Goal: Task Accomplishment & Management: Use online tool/utility

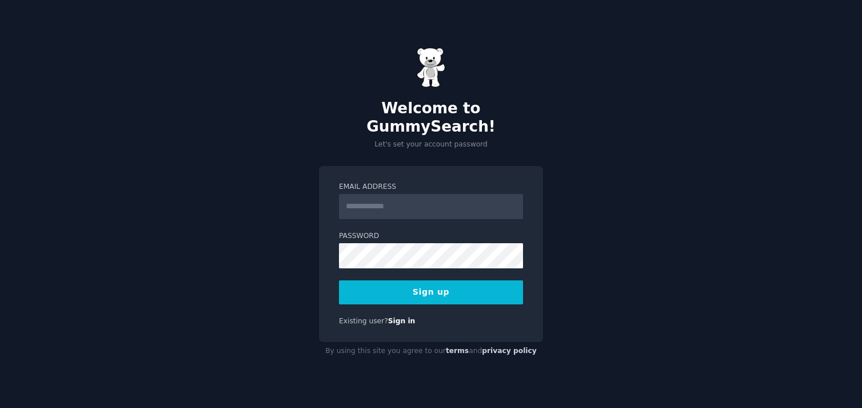
click at [445, 202] on input "Email Address" at bounding box center [431, 206] width 184 height 25
type input "**********"
click at [431, 282] on button "Sign up" at bounding box center [431, 292] width 184 height 24
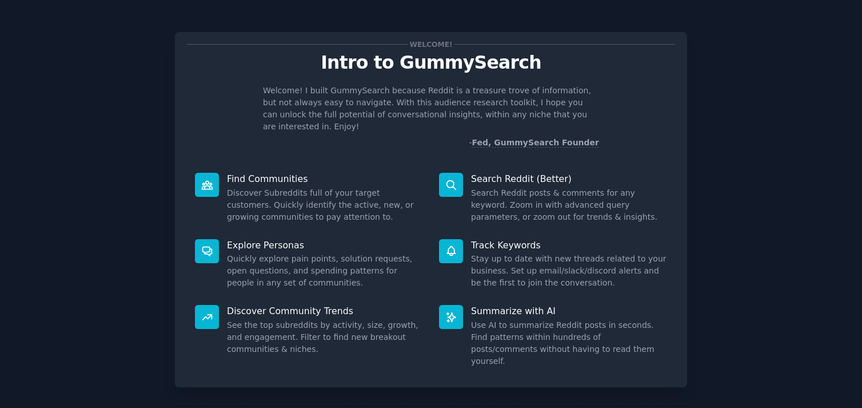
scroll to position [40, 0]
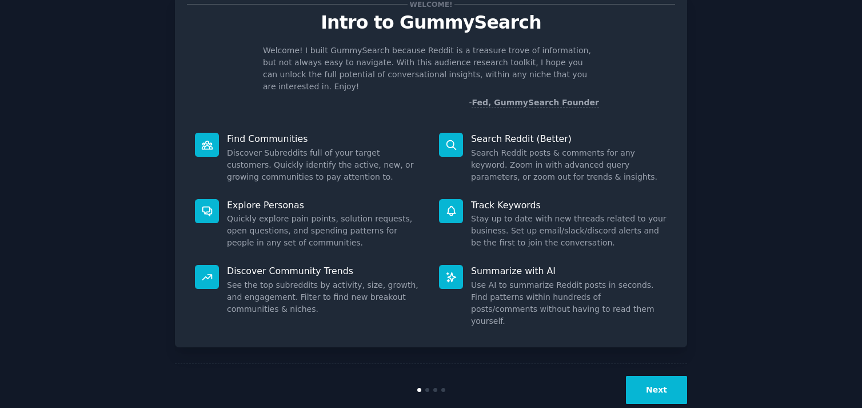
click at [648, 376] on button "Next" at bounding box center [656, 390] width 61 height 28
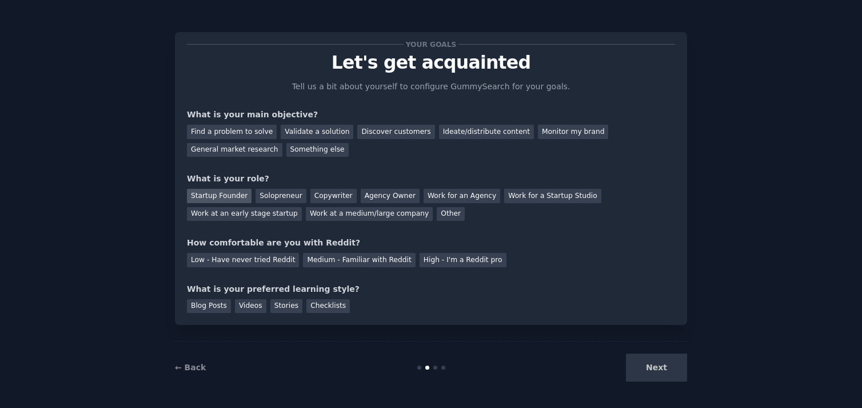
click at [230, 196] on div "Startup Founder" at bounding box center [219, 196] width 65 height 14
click at [267, 193] on div "Solopreneur" at bounding box center [281, 196] width 50 height 14
click at [233, 304] on div "Blog Posts Videos Stories Checklists" at bounding box center [431, 304] width 488 height 18
click at [251, 305] on div "Videos" at bounding box center [250, 306] width 31 height 14
click at [210, 128] on div "Find a problem to solve" at bounding box center [232, 132] width 90 height 14
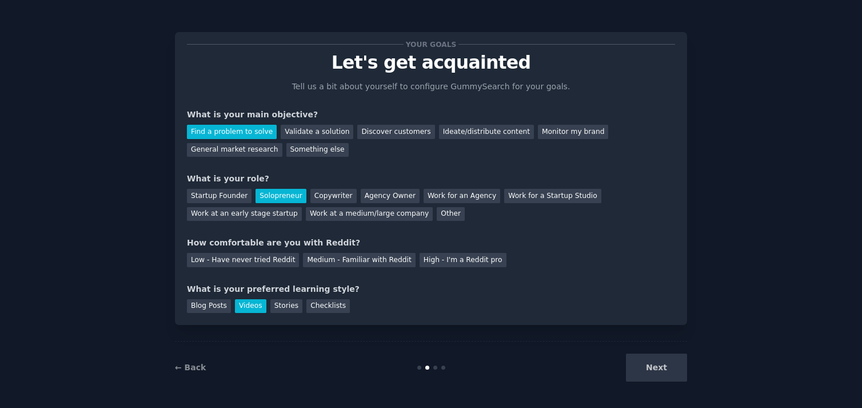
click at [654, 365] on div "Next" at bounding box center [601, 367] width 171 height 28
click at [347, 263] on div "Medium - Familiar with Reddit" at bounding box center [359, 260] width 112 height 14
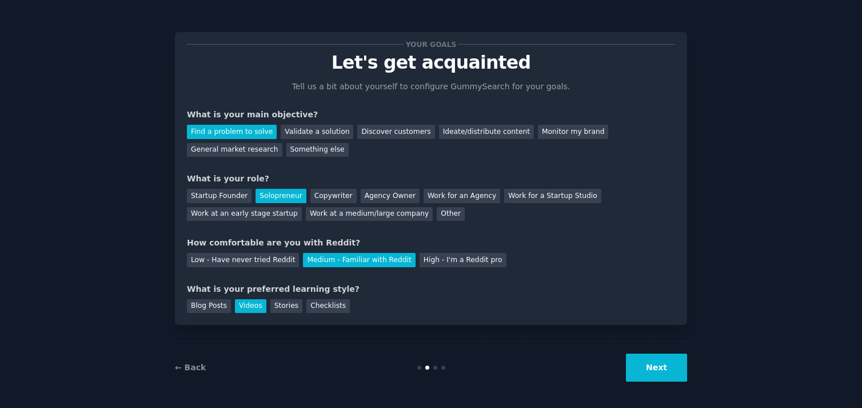
click at [634, 365] on button "Next" at bounding box center [656, 367] width 61 height 28
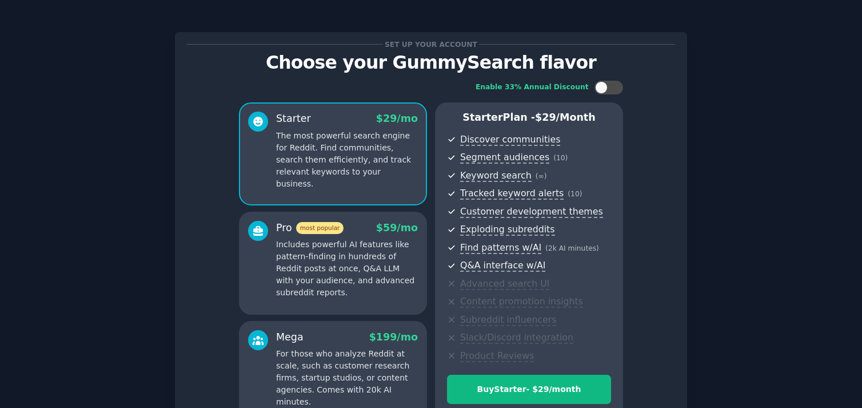
scroll to position [121, 0]
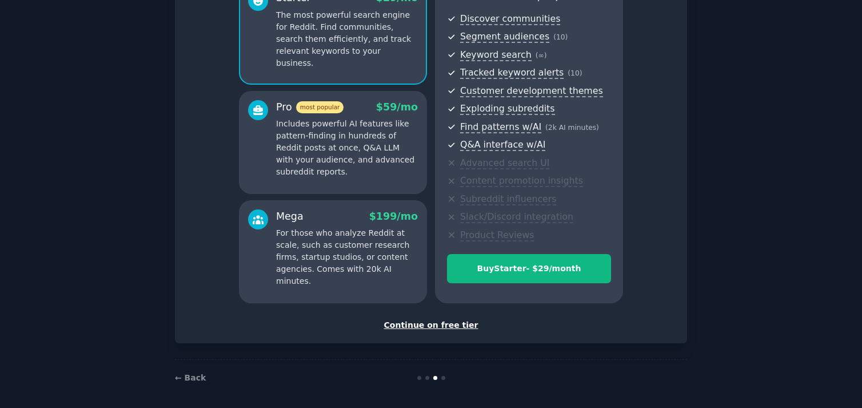
click at [410, 324] on div "Continue on free tier" at bounding box center [431, 325] width 488 height 12
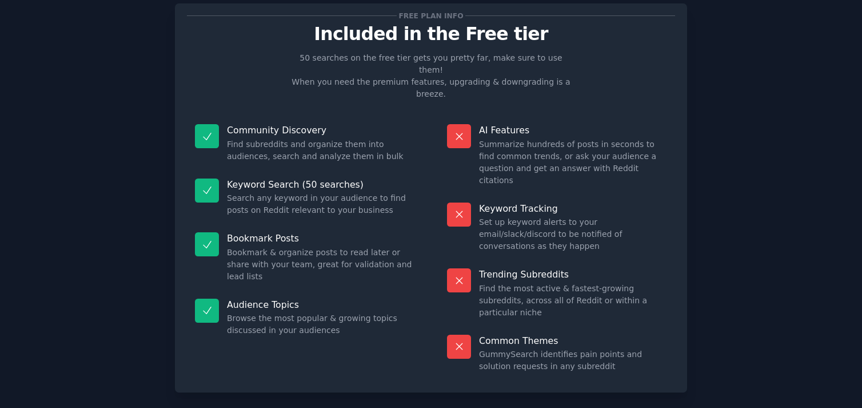
scroll to position [38, 0]
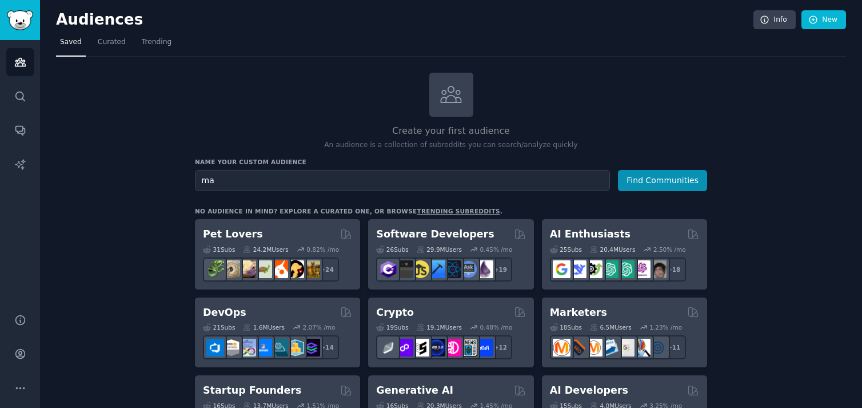
type input "m"
type input "social media management"
click at [663, 179] on button "Find Communities" at bounding box center [662, 180] width 89 height 21
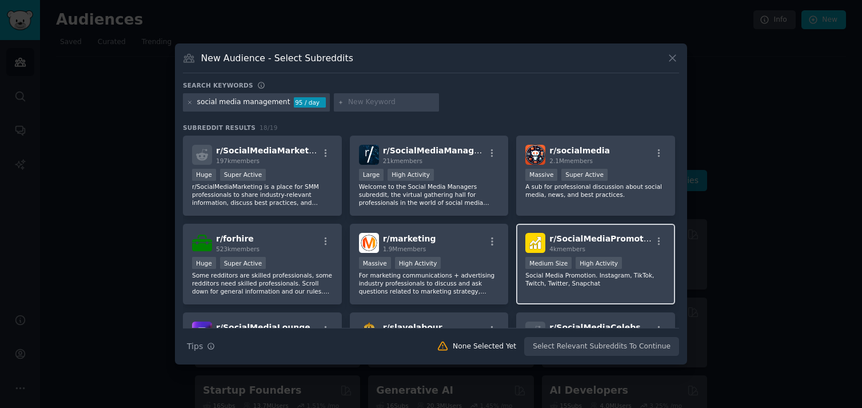
click at [569, 245] on h2 "r/ SocialMediaPromotion 4k members" at bounding box center [600, 243] width 102 height 20
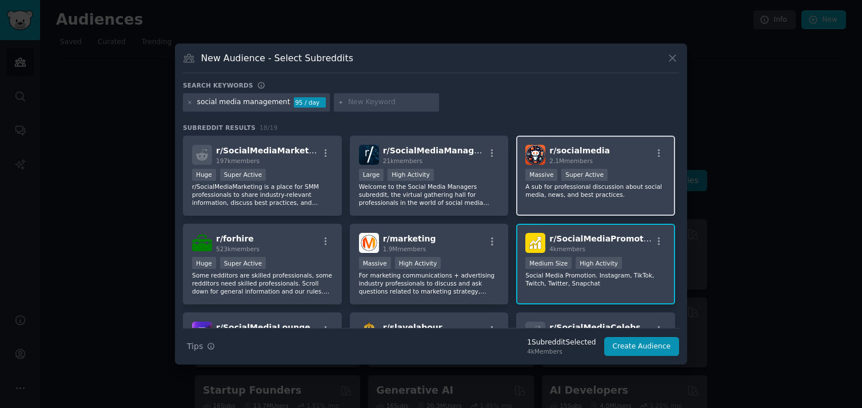
click at [584, 214] on div "r/ socialmedia 2.1M members Massive Super Active A sub for professional discuss…" at bounding box center [595, 176] width 159 height 81
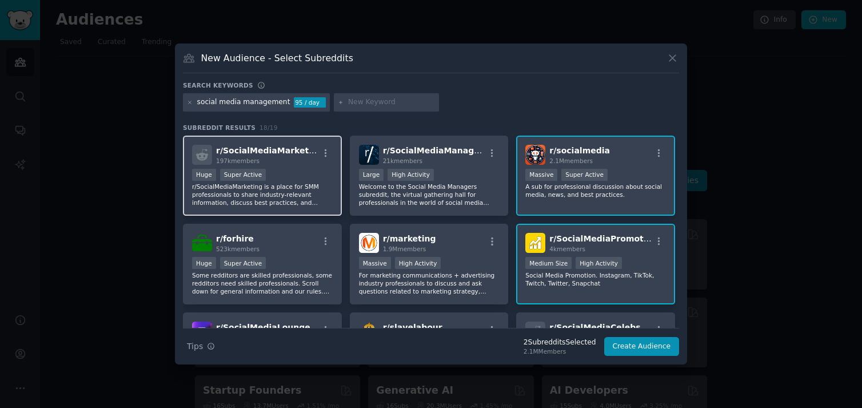
click at [294, 186] on p "r/SocialMediaMarketing is a place for SMM professionals to share industry-relev…" at bounding box center [262, 194] width 141 height 24
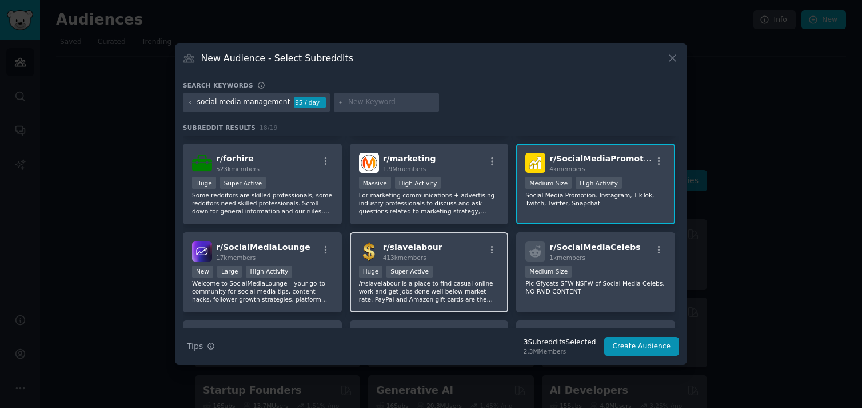
scroll to position [160, 0]
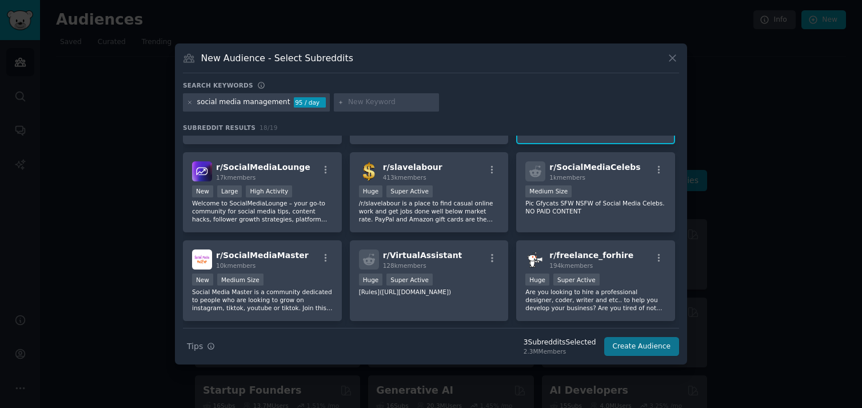
click at [661, 341] on button "Create Audience" at bounding box center [641, 346] width 75 height 19
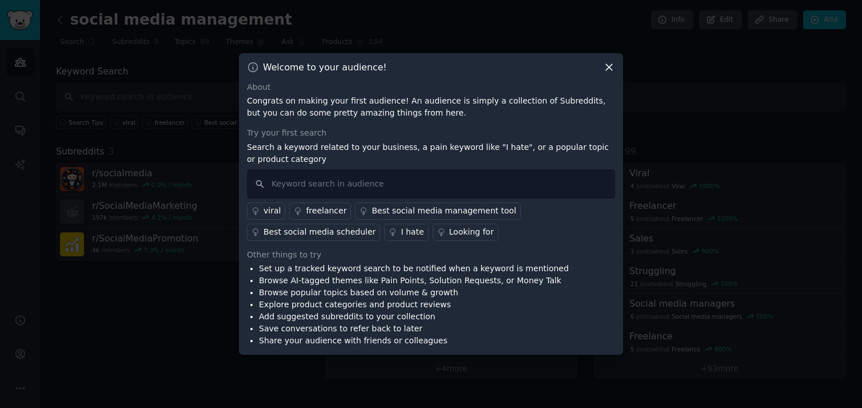
click at [317, 207] on div "freelancer" at bounding box center [326, 211] width 41 height 12
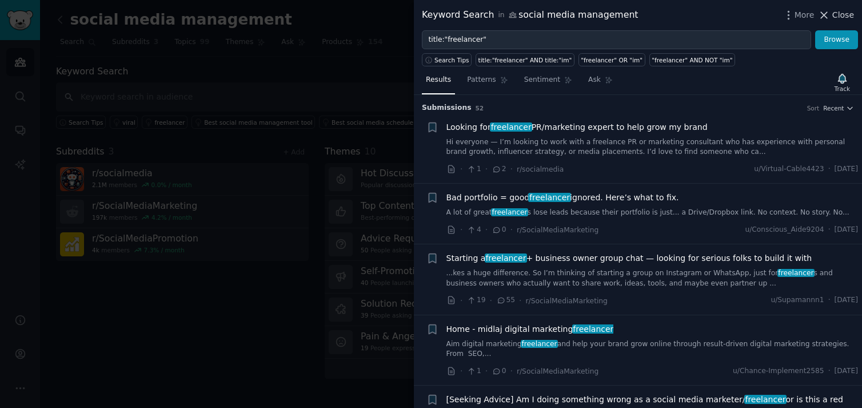
click at [839, 13] on span "Close" at bounding box center [844, 15] width 22 height 12
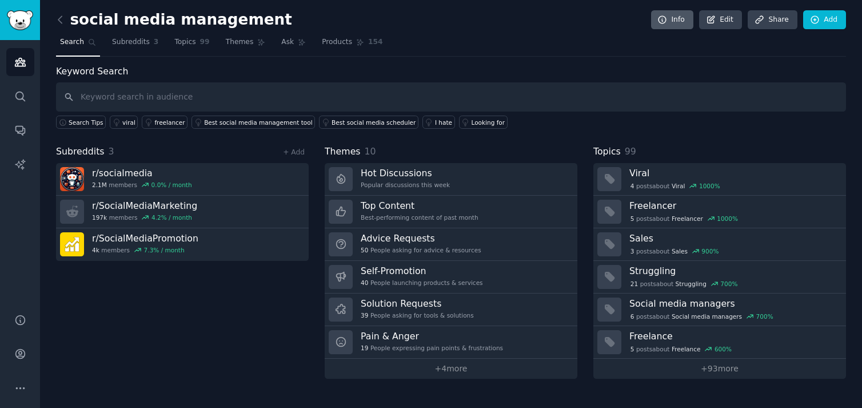
click at [671, 22] on link "Info" at bounding box center [672, 19] width 42 height 19
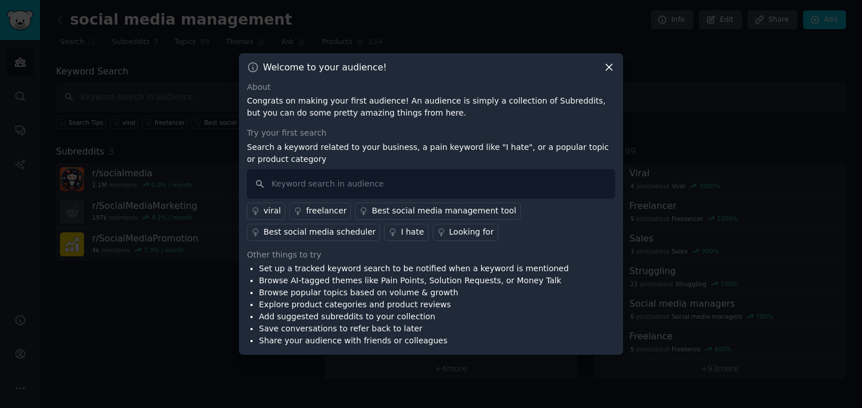
click at [608, 67] on icon at bounding box center [609, 67] width 12 height 12
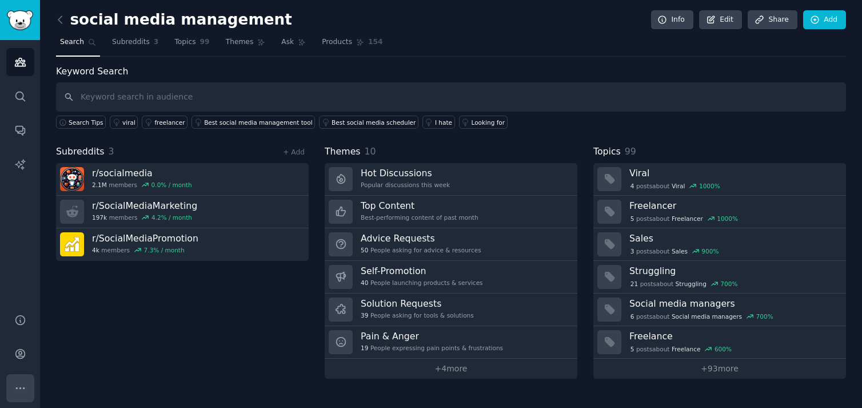
click at [24, 383] on icon "Sidebar" at bounding box center [20, 388] width 12 height 12
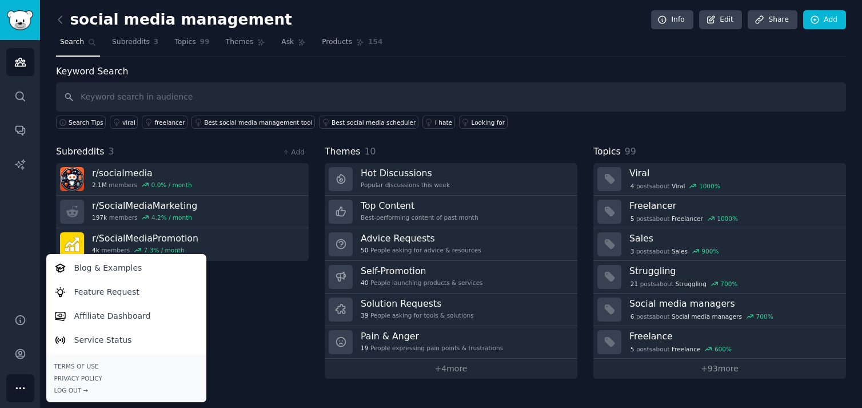
click at [13, 389] on button "More" at bounding box center [20, 388] width 28 height 28
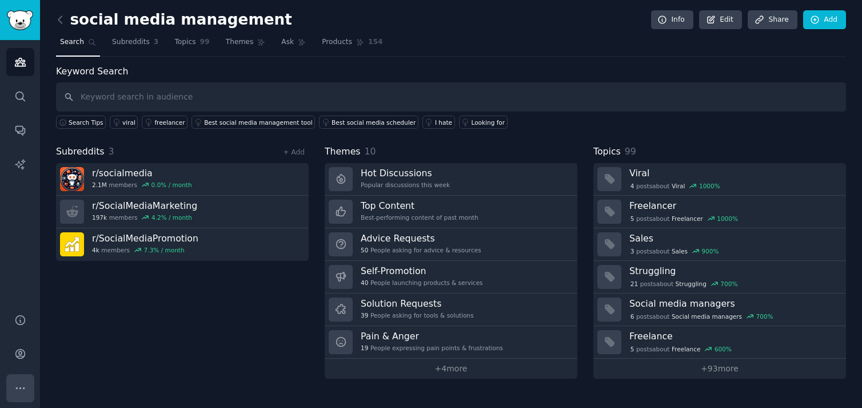
click at [14, 389] on icon "Sidebar" at bounding box center [20, 388] width 12 height 12
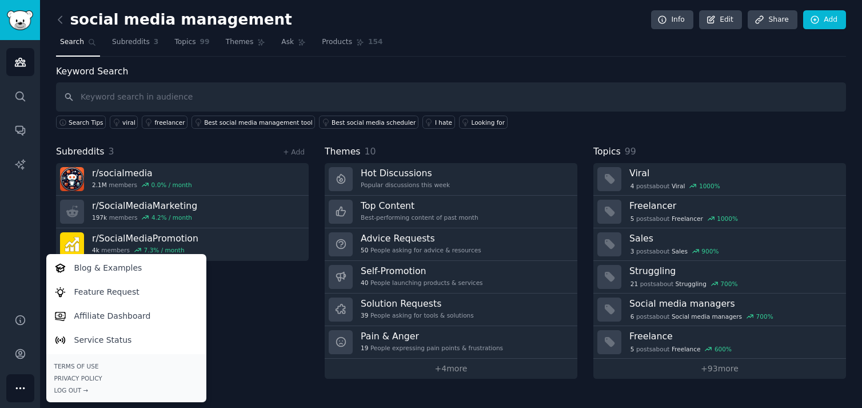
click at [294, 317] on div "Subreddits 3 + Add r/ socialmedia 2.1M members 0.0 % / month r/ SocialMediaMark…" at bounding box center [182, 262] width 253 height 234
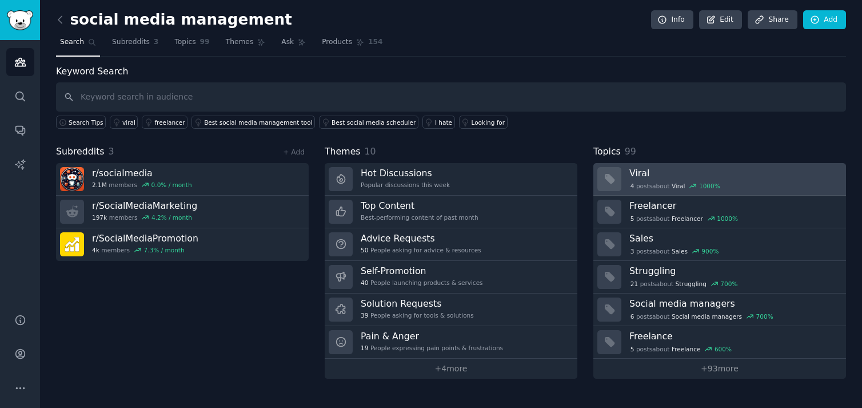
click at [785, 172] on h3 "Viral" at bounding box center [734, 173] width 209 height 12
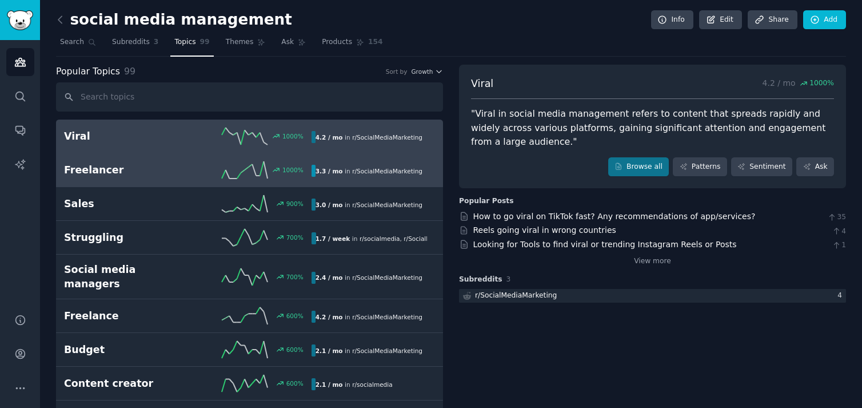
click at [178, 178] on link "Freelancer 1000 % 3.3 / mo in r/ SocialMediaMarketing" at bounding box center [249, 170] width 387 height 34
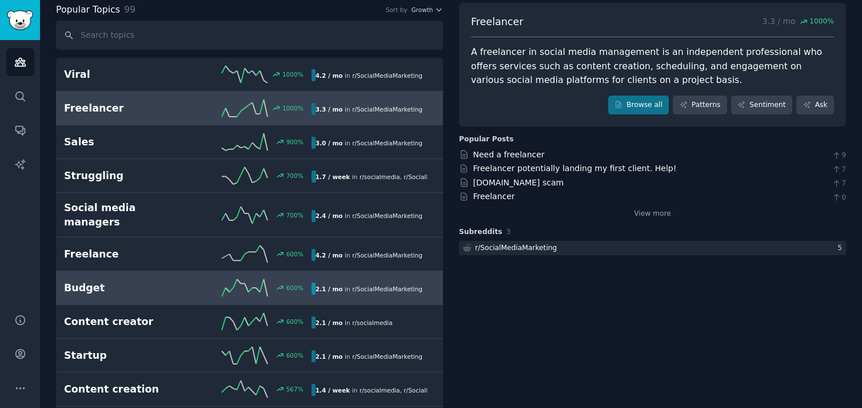
scroll to position [78, 0]
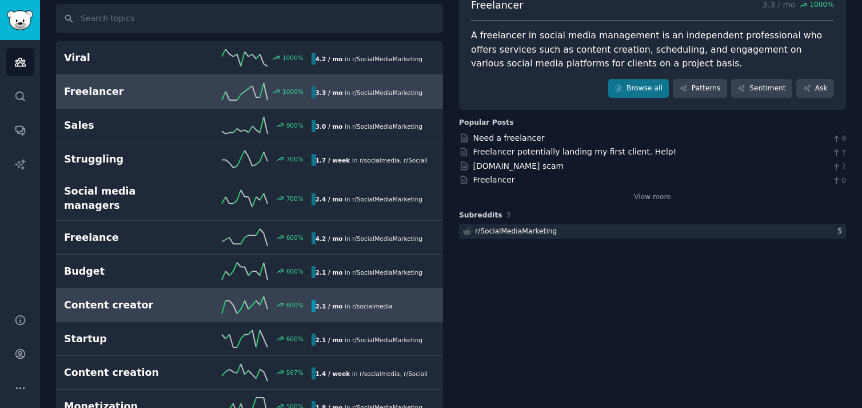
click at [172, 298] on h2 "Content creator" at bounding box center [126, 305] width 124 height 14
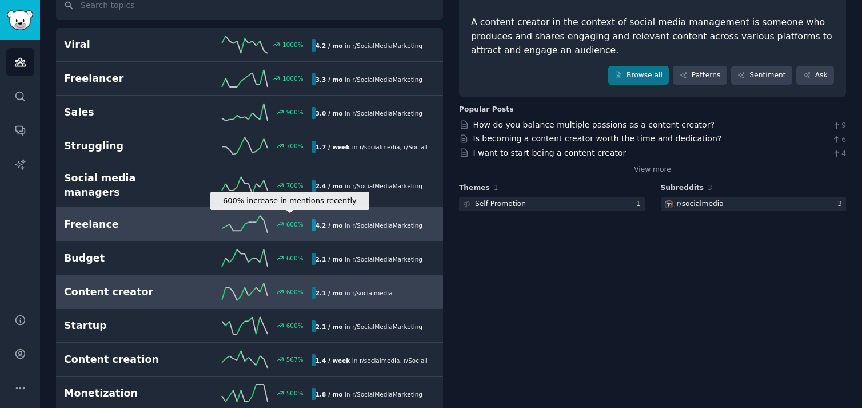
scroll to position [94, 0]
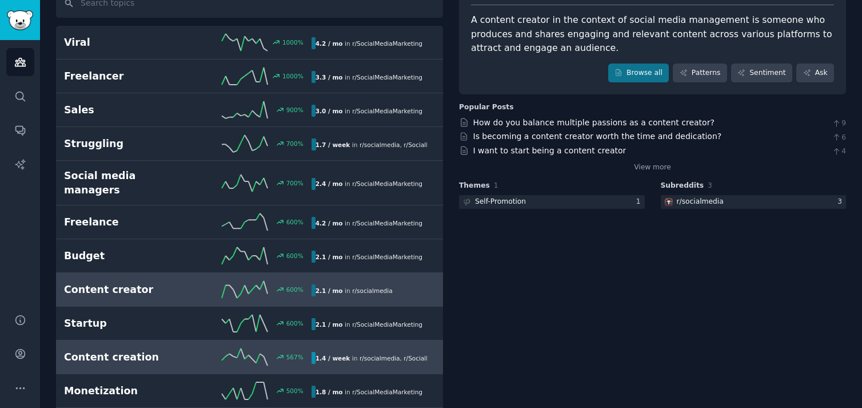
click at [144, 350] on h2 "Content creation" at bounding box center [126, 357] width 124 height 14
